Goal: Task Accomplishment & Management: Complete application form

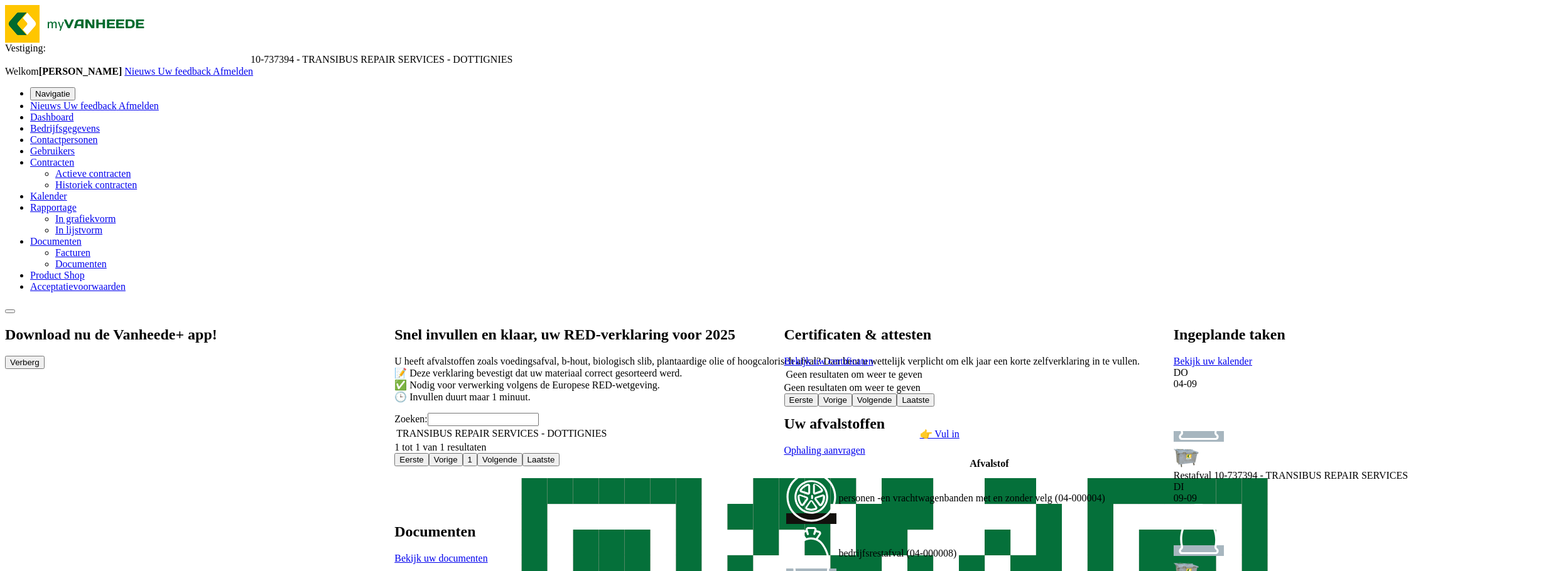
drag, startPoint x: 637, startPoint y: 115, endPoint x: 662, endPoint y: 93, distance: 33.3
drag, startPoint x: 805, startPoint y: 306, endPoint x: 906, endPoint y: 141, distance: 193.5
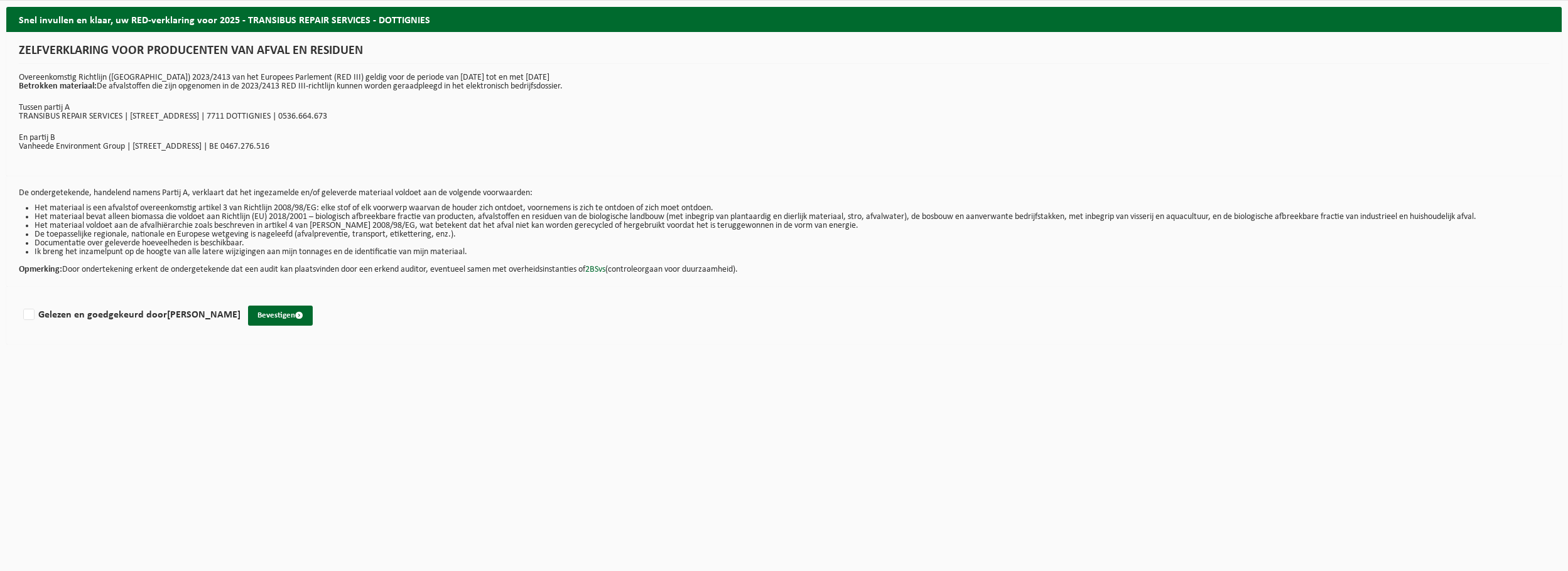
drag, startPoint x: 265, startPoint y: 316, endPoint x: 354, endPoint y: 305, distance: 89.7
click at [267, 316] on button "Bevestigen" at bounding box center [280, 315] width 65 height 20
click at [28, 316] on label "Gelezen en goedgekeurd door JOHAN DE WULF" at bounding box center [130, 314] width 219 height 19
click at [241, 300] on input "Gelezen en goedgekeurd door JOHAN DE WULF" at bounding box center [241, 299] width 1 height 1
checkbox input "true"
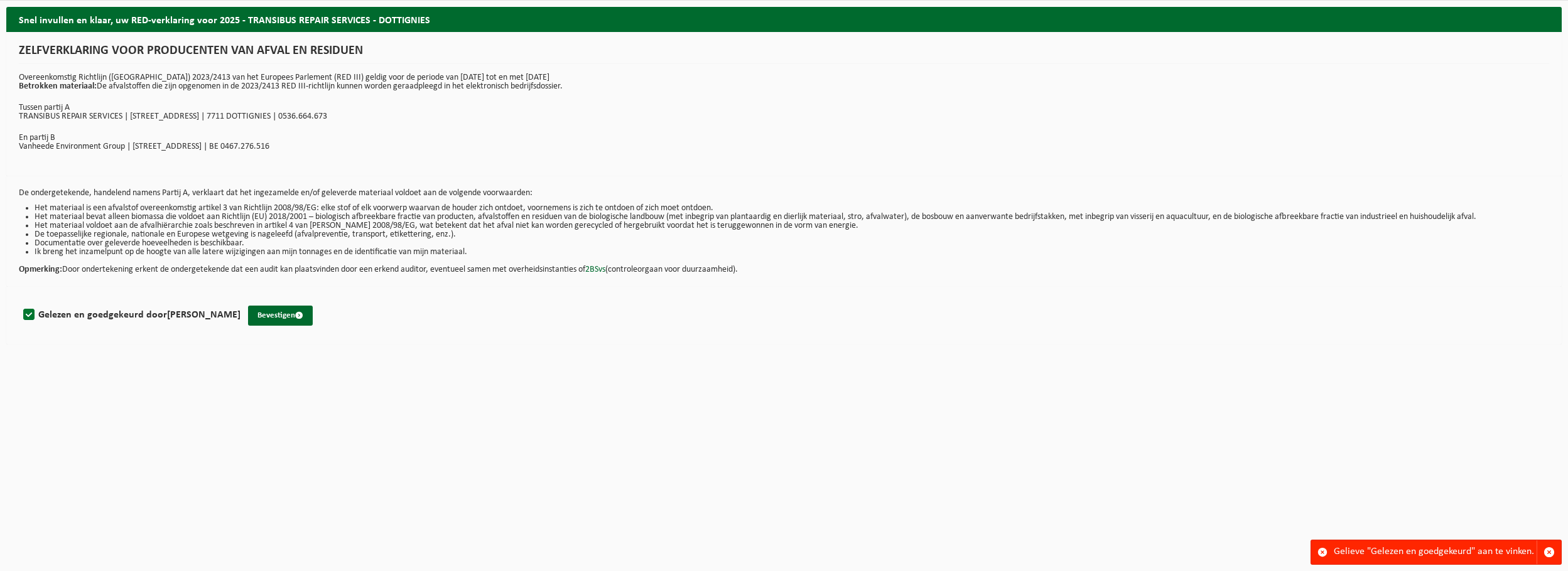
drag, startPoint x: 282, startPoint y: 314, endPoint x: 403, endPoint y: 334, distance: 122.6
click at [283, 314] on button "Bevestigen" at bounding box center [280, 315] width 65 height 20
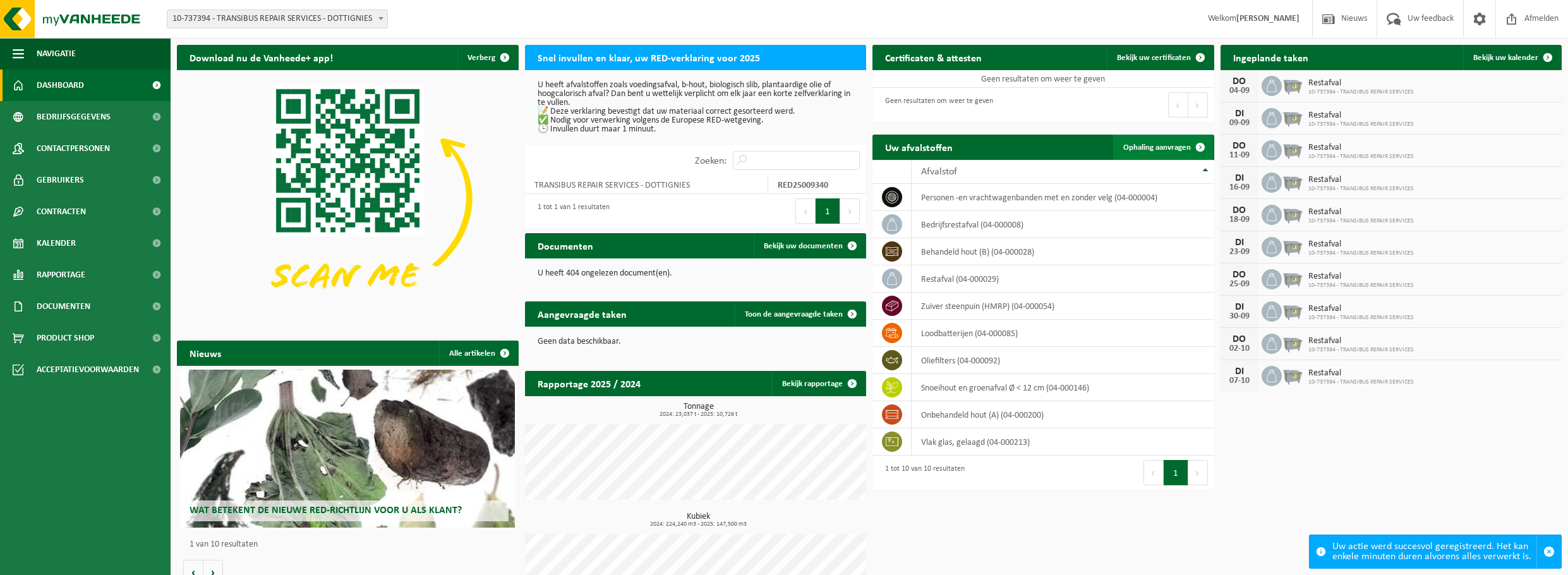
click at [1176, 146] on span "Ophaling aanvragen" at bounding box center [1157, 147] width 68 height 8
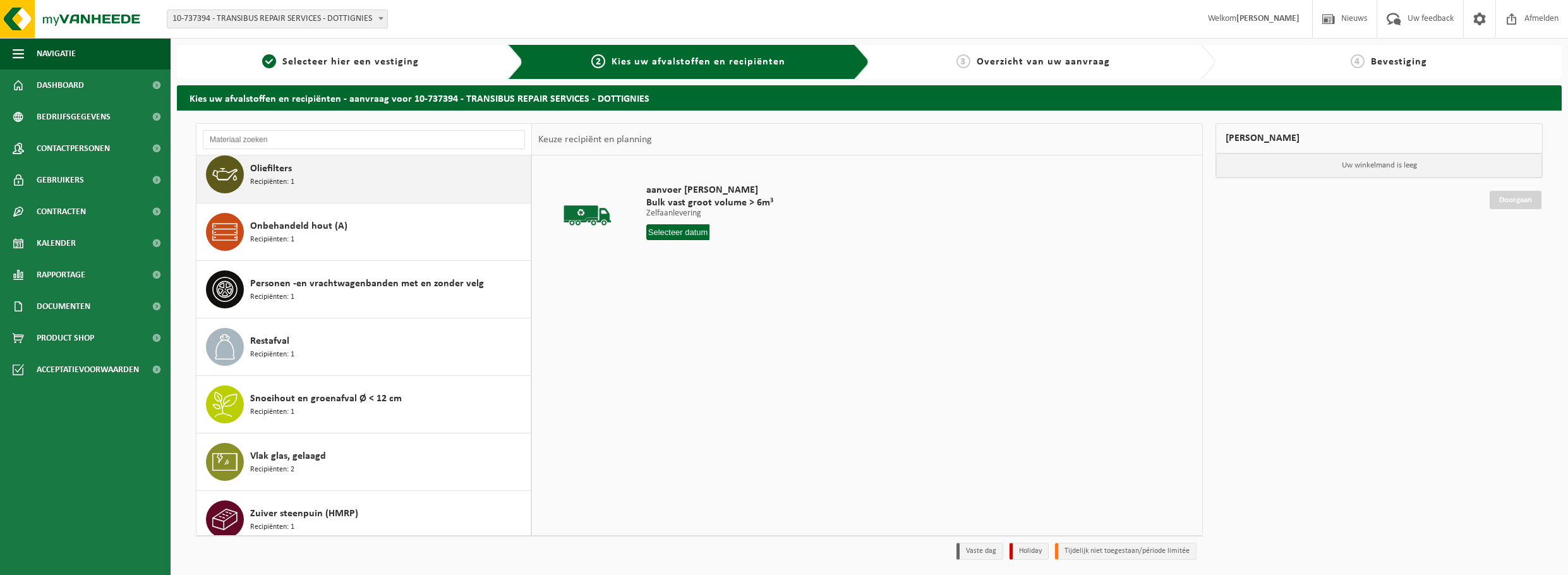
scroll to position [190, 0]
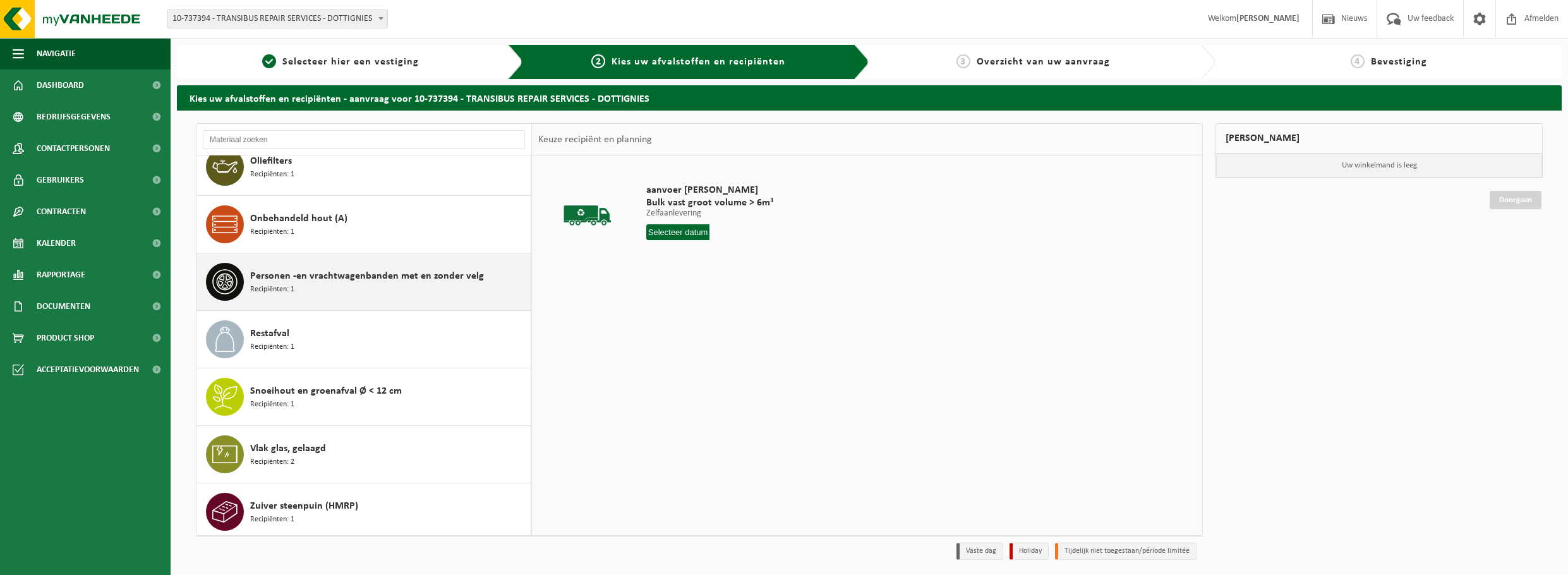
click at [340, 277] on span "Personen -en vrachtwagenbanden met en zonder velg" at bounding box center [367, 276] width 234 height 16
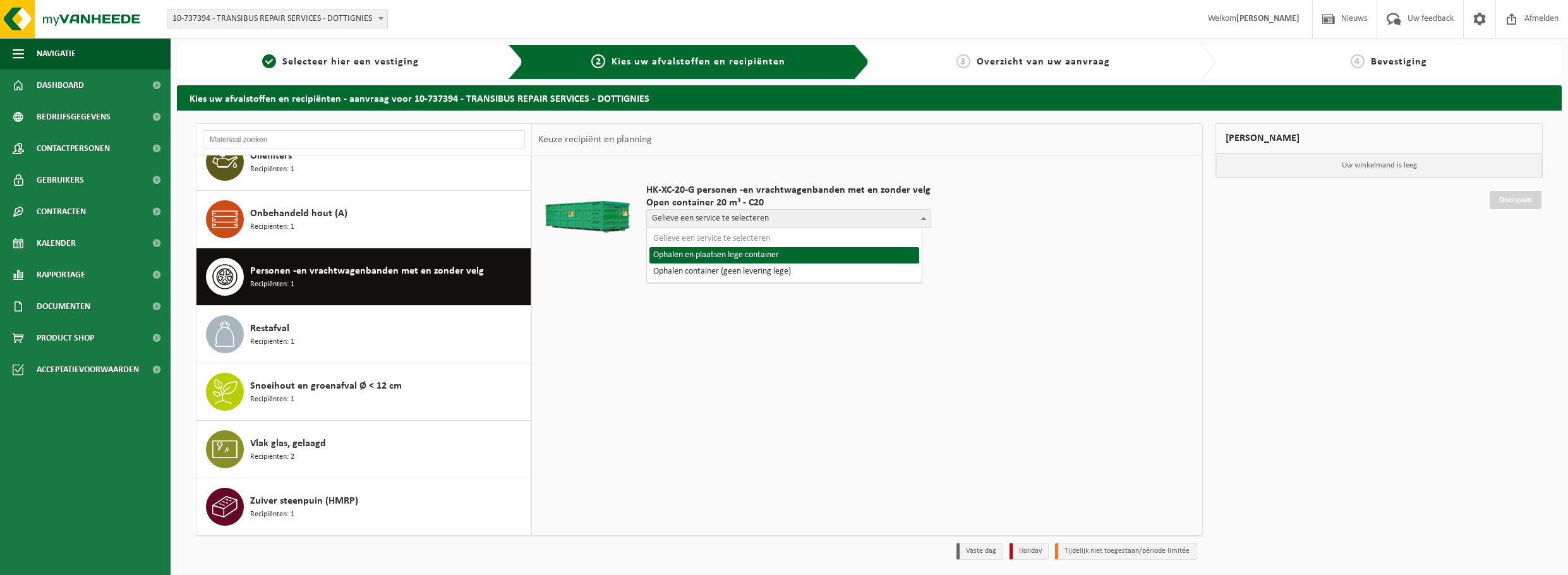
click at [796, 215] on span "Gelieve een service te selecteren" at bounding box center [788, 219] width 283 height 18
select select "P2PL-VEL-067445_HK-XC-20-GN-00_04-000004_46"
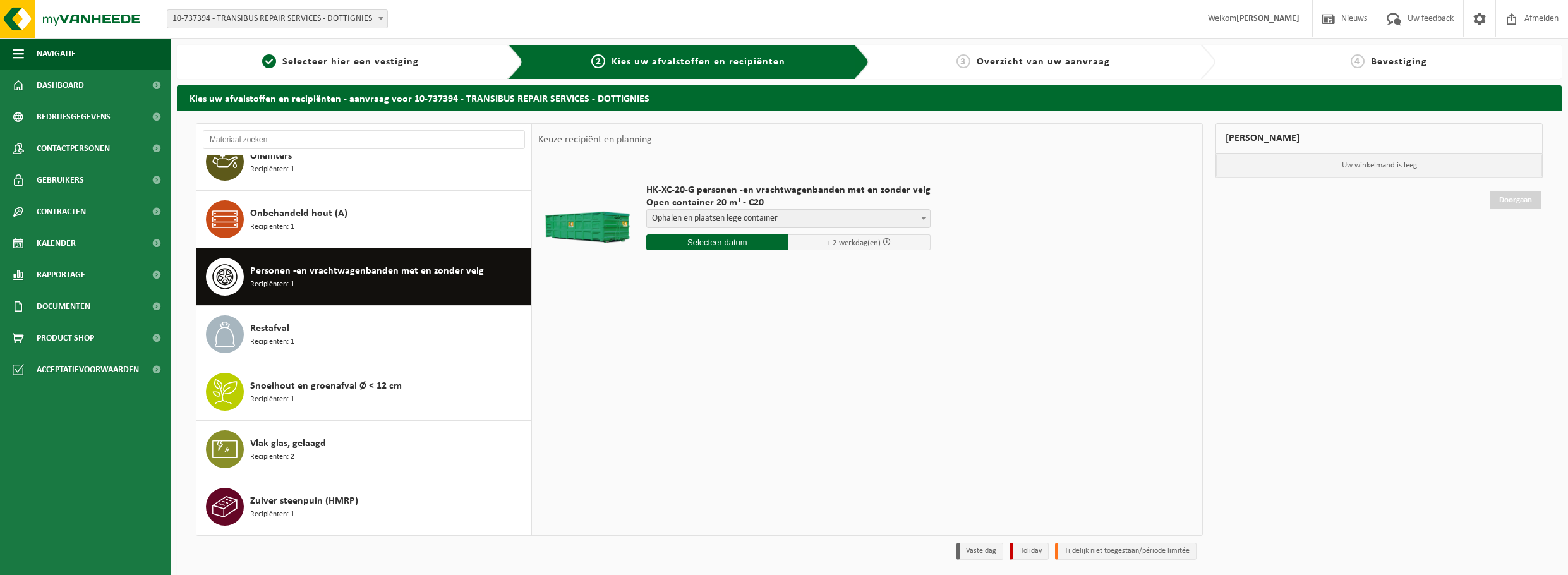
click at [735, 240] on input "text" at bounding box center [717, 242] width 142 height 16
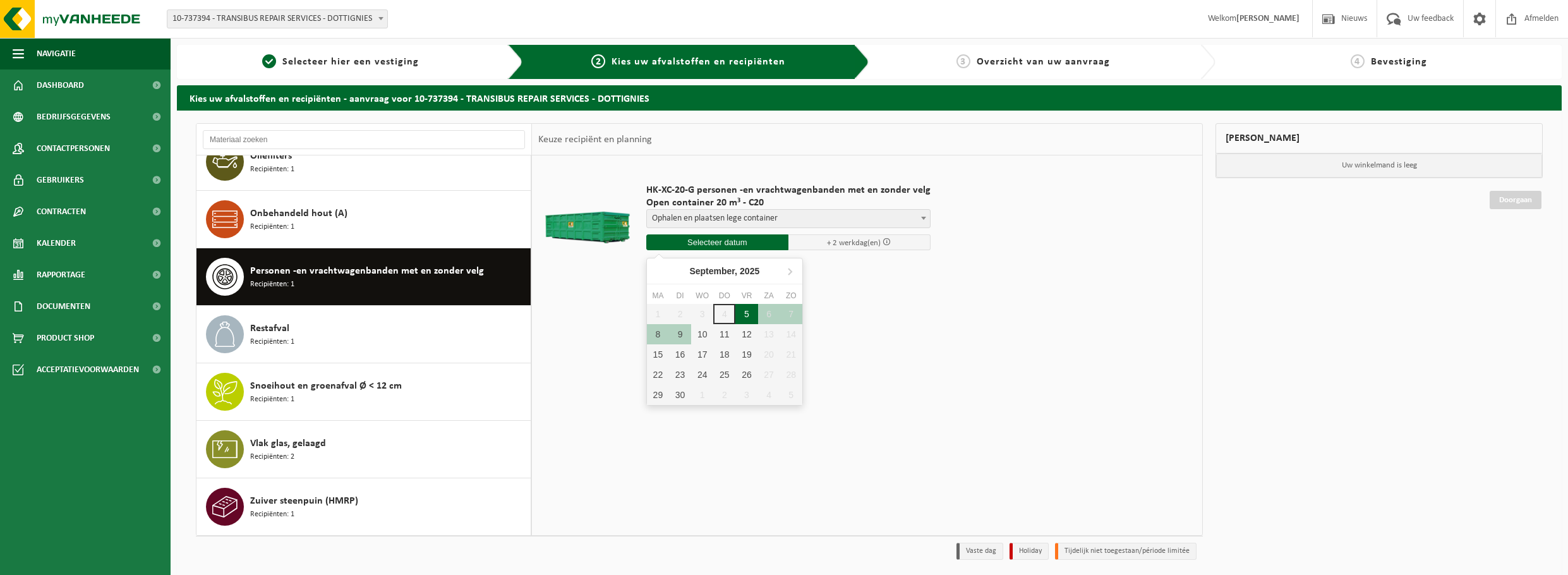
click at [744, 313] on div "5" at bounding box center [746, 314] width 22 height 20
type input "Van 2025-09-05"
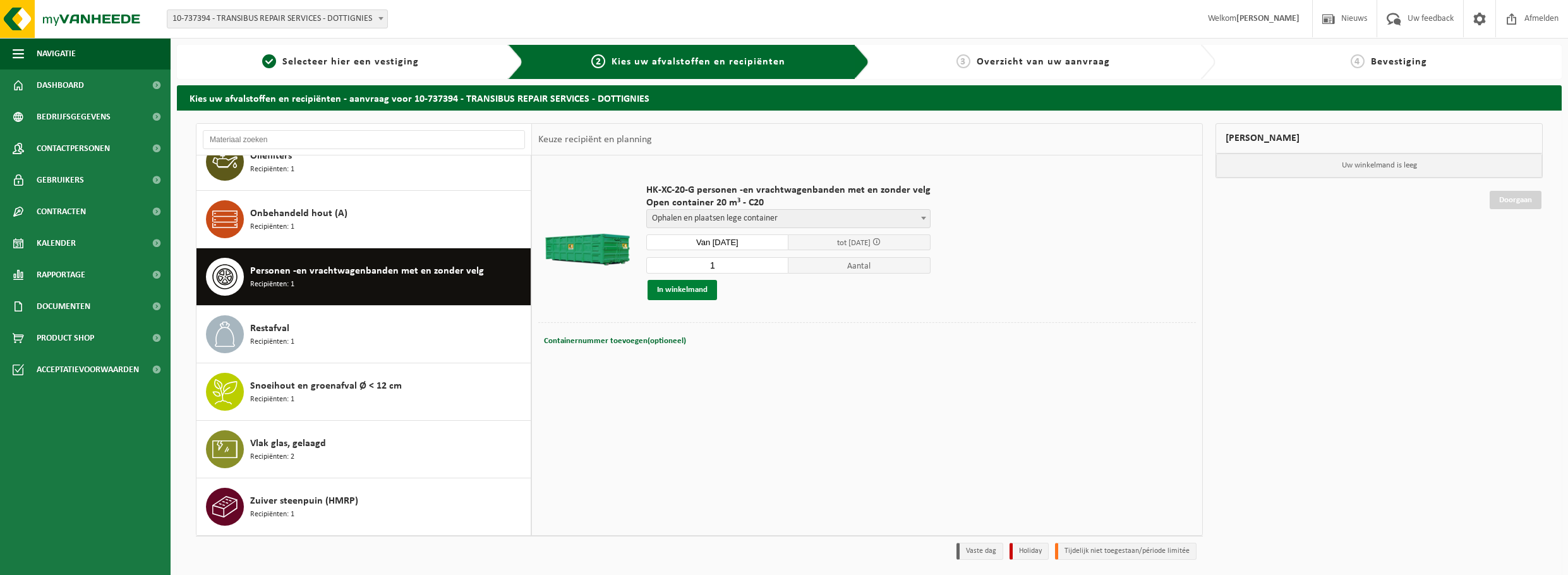
click at [684, 288] on button "In winkelmand" at bounding box center [682, 290] width 69 height 20
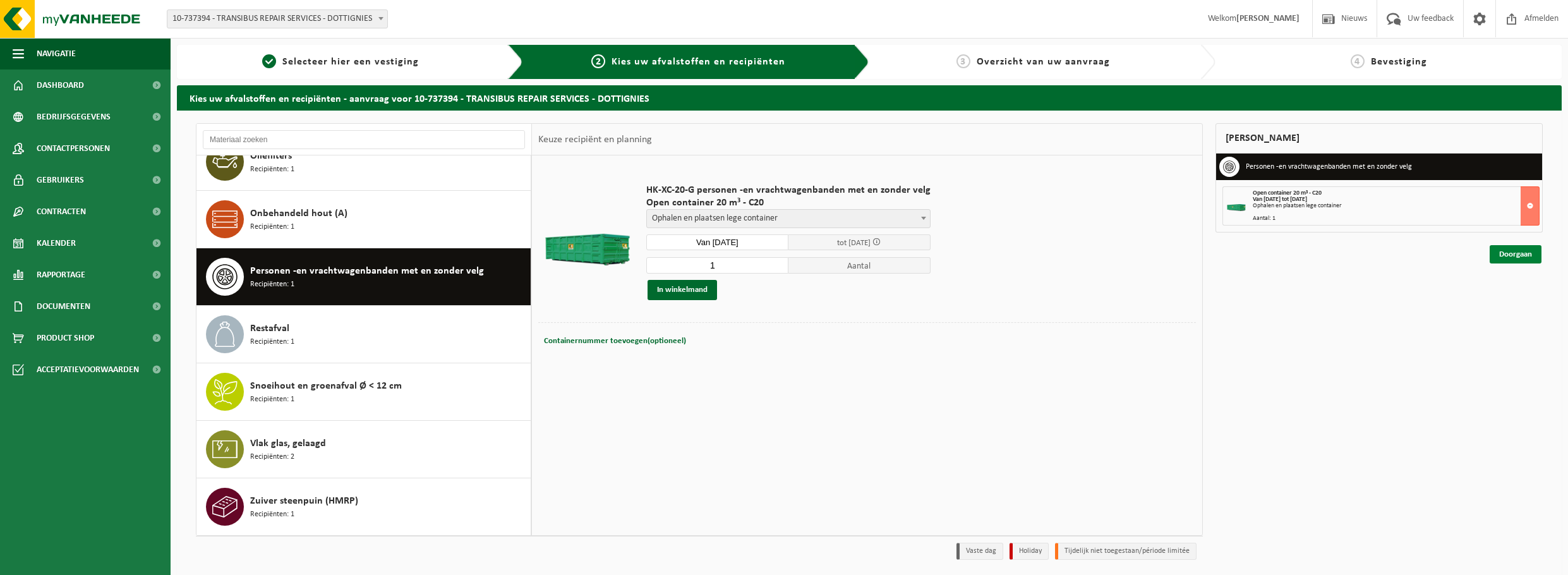
click at [1518, 250] on link "Doorgaan" at bounding box center [1515, 254] width 52 height 18
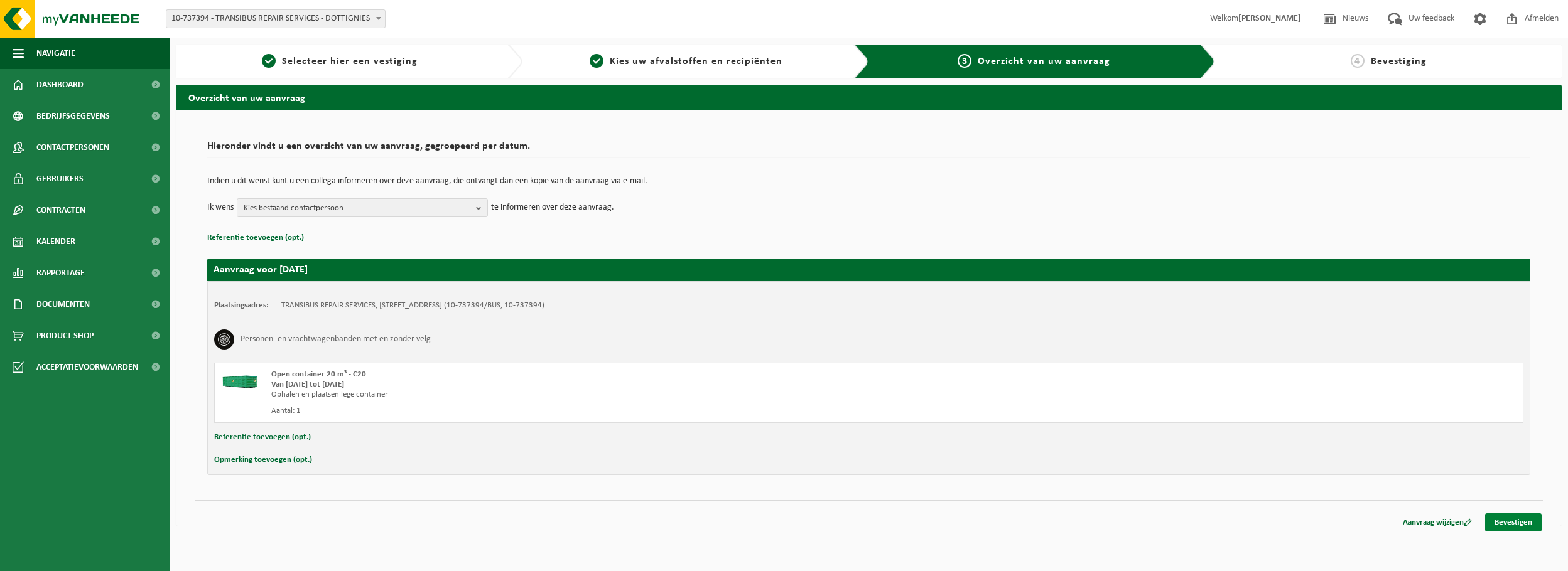
click at [1504, 517] on link "Bevestigen" at bounding box center [1514, 522] width 57 height 18
